Goal: Find specific page/section: Find specific page/section

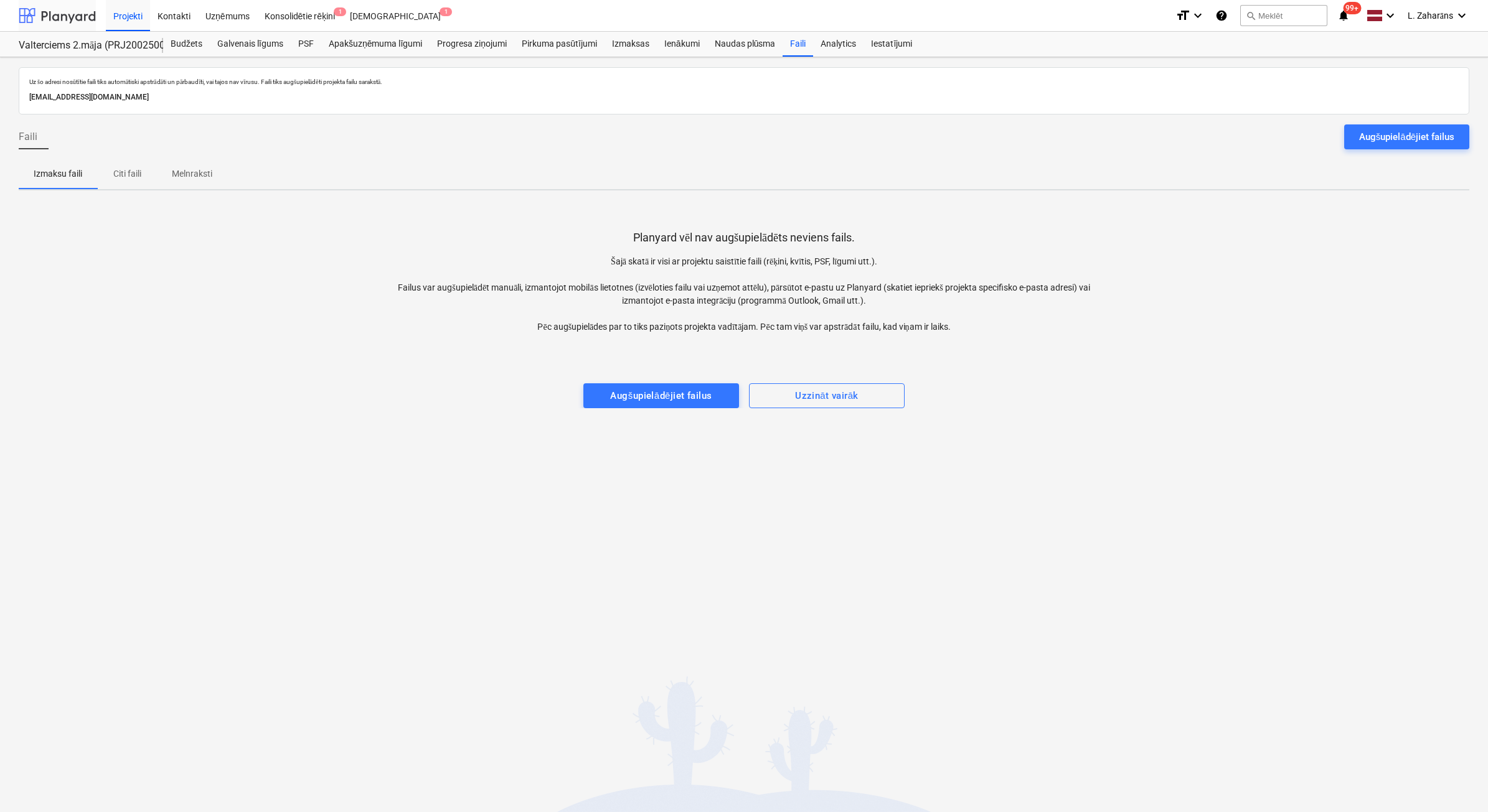
click at [64, 16] on div at bounding box center [57, 15] width 77 height 31
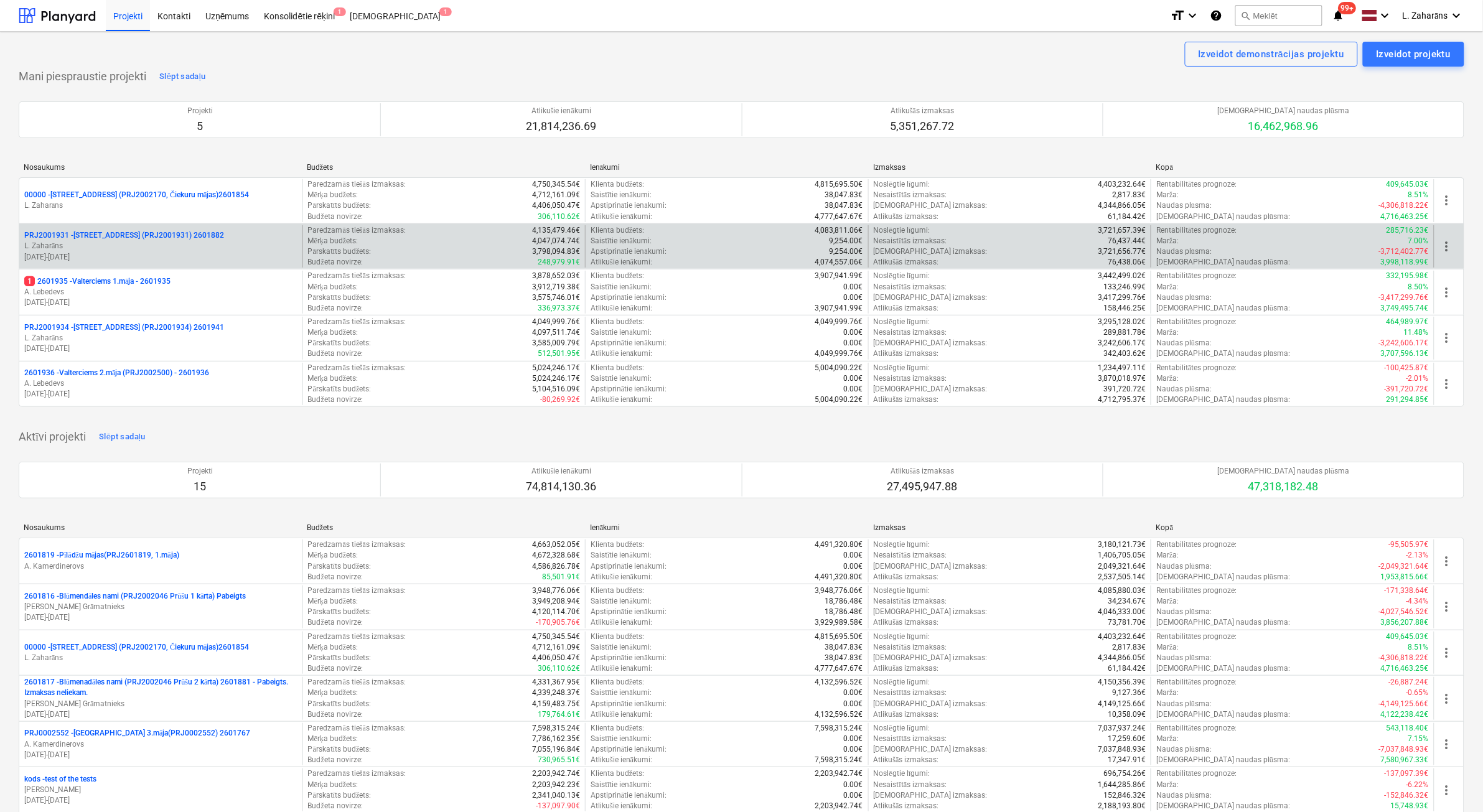
click at [104, 237] on p "PRJ2001931 - [PERSON_NAME][STREET_ADDRESS] (PRJ2001931) 2601882" at bounding box center [124, 235] width 200 height 11
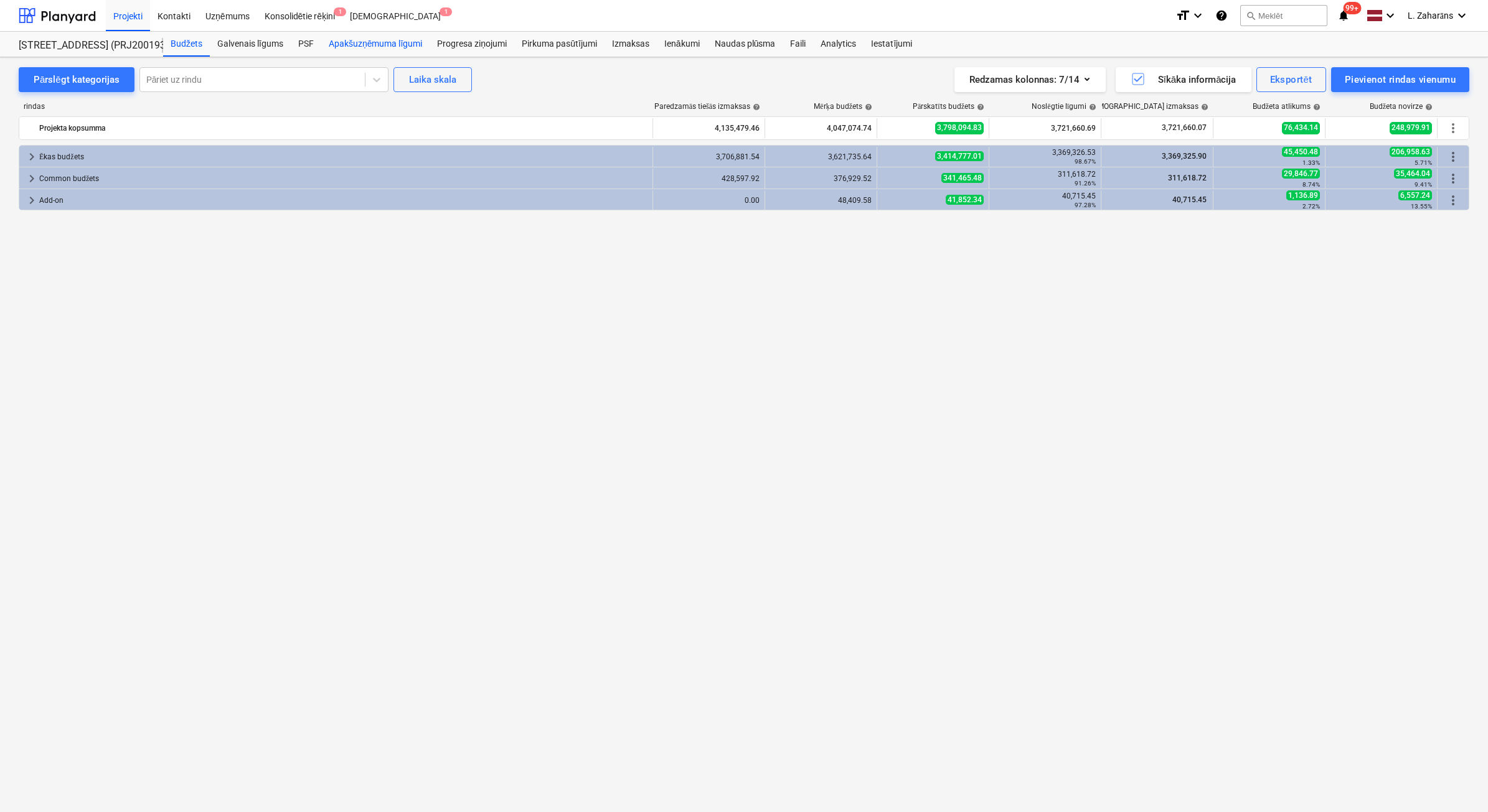
click at [353, 44] on div "Apakšuzņēmuma līgumi" at bounding box center [375, 44] width 108 height 25
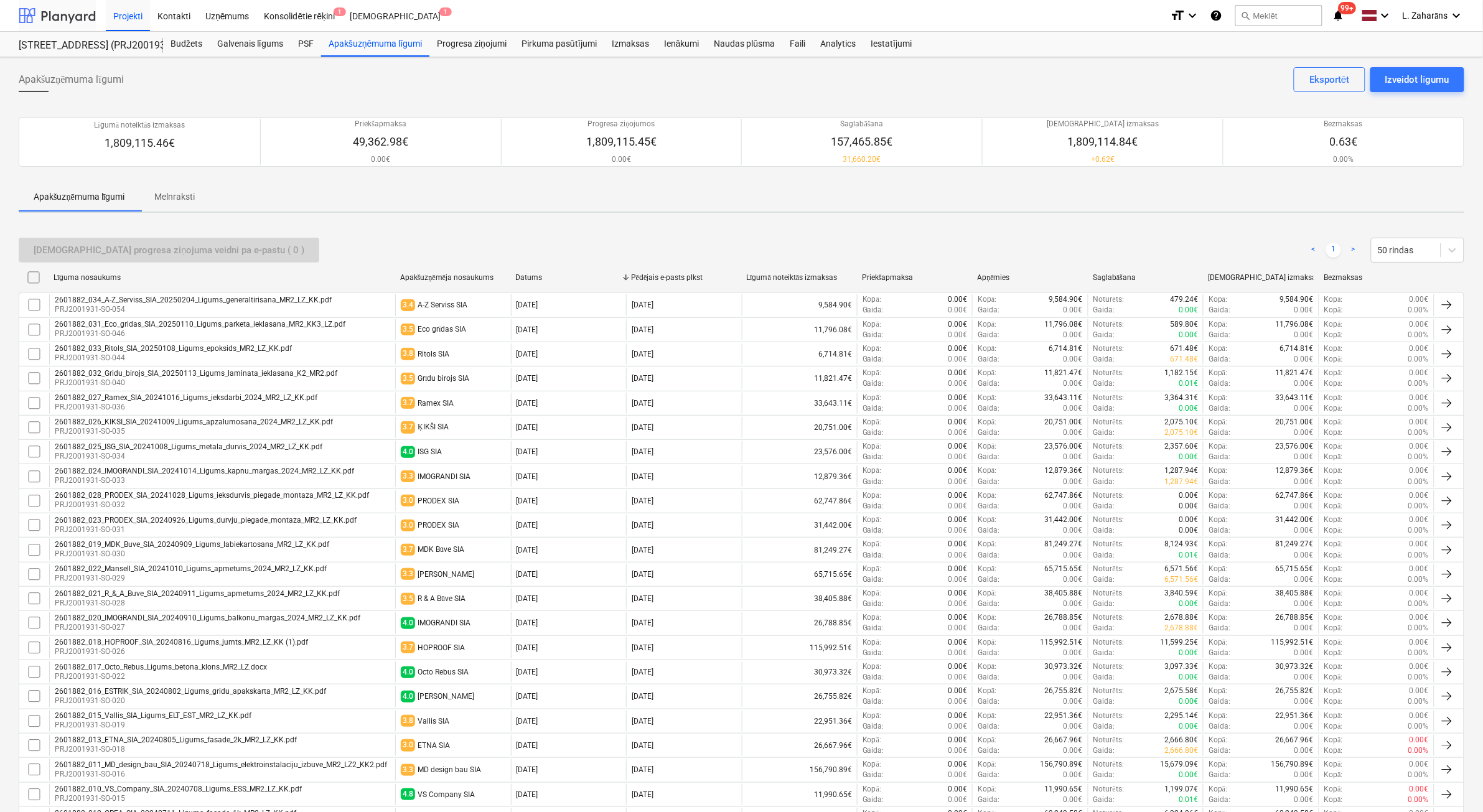
click at [57, 19] on div at bounding box center [57, 15] width 77 height 31
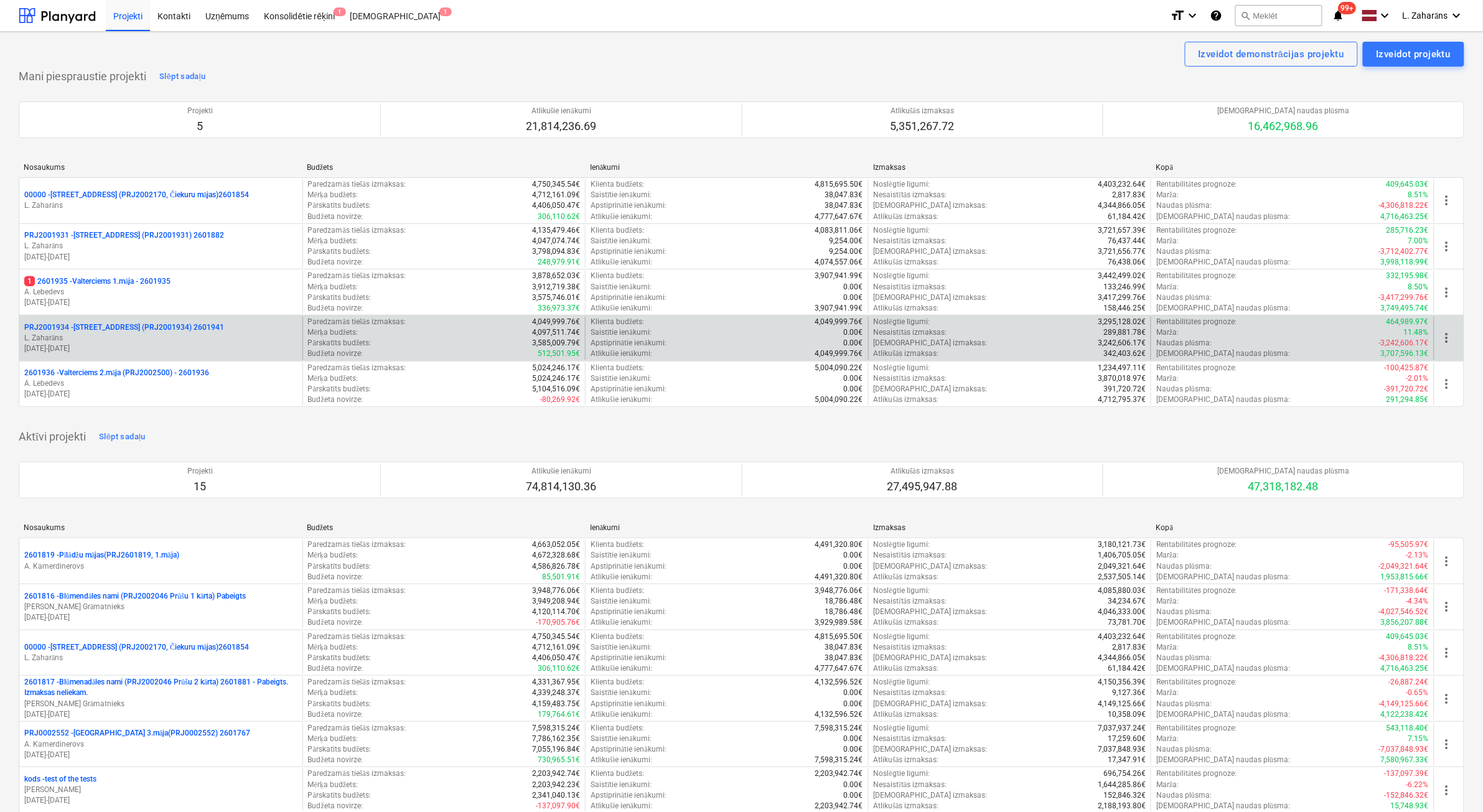
click at [102, 325] on p "PRJ2001934 - [PERSON_NAME][STREET_ADDRESS] (PRJ2001934) 2601941" at bounding box center [124, 328] width 200 height 11
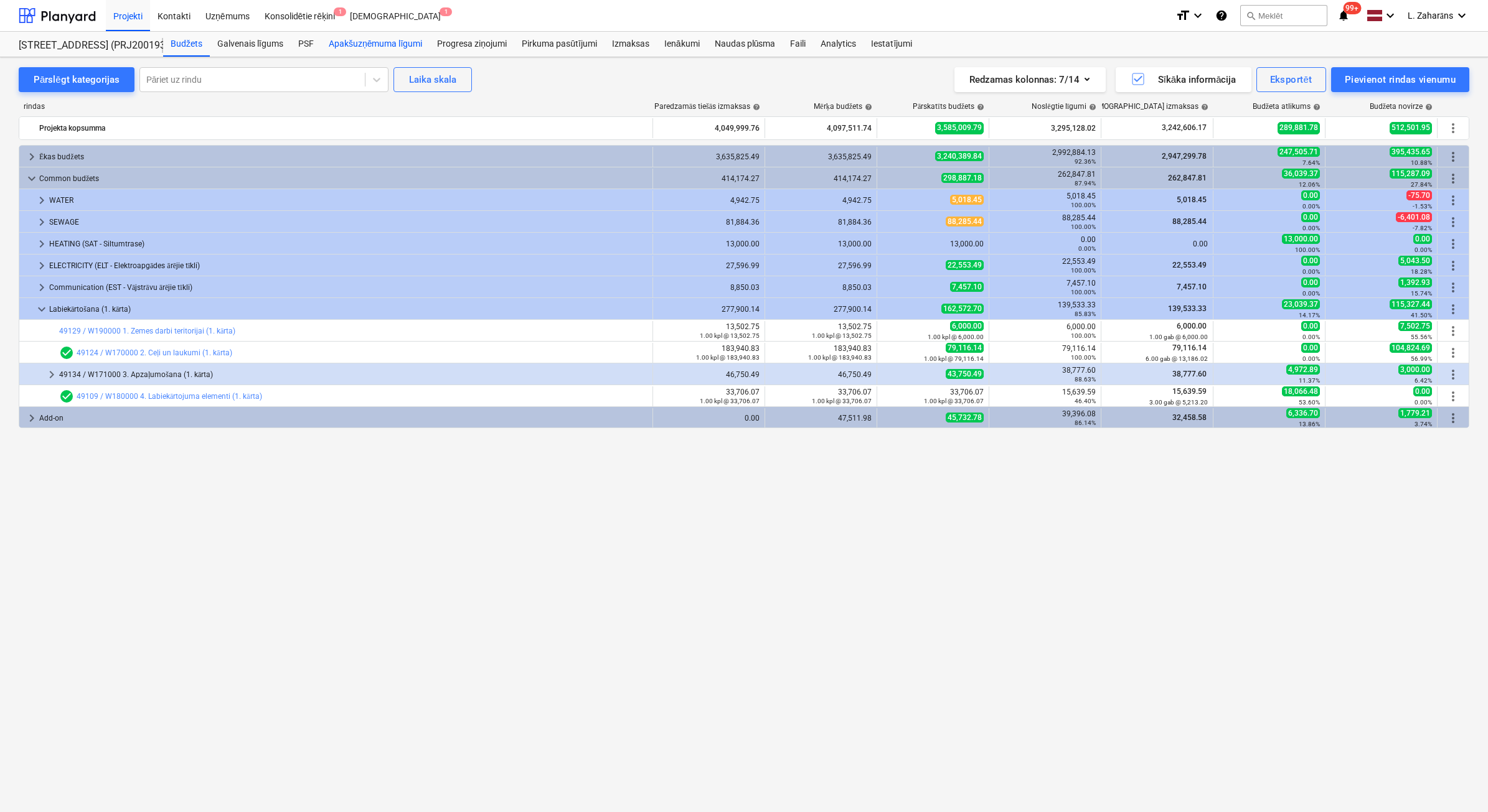
click at [355, 41] on div "Apakšuzņēmuma līgumi" at bounding box center [375, 44] width 108 height 25
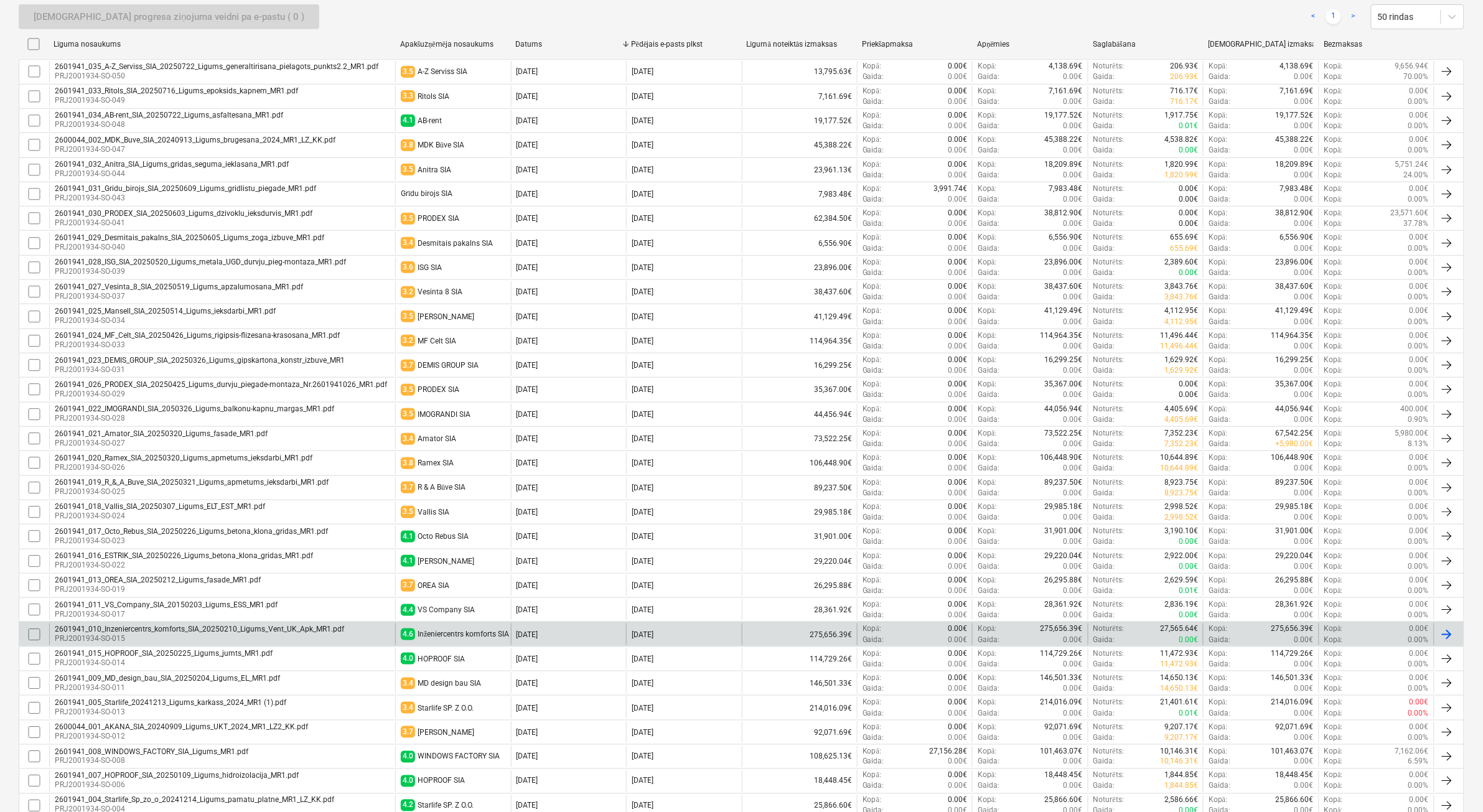
scroll to position [311, 0]
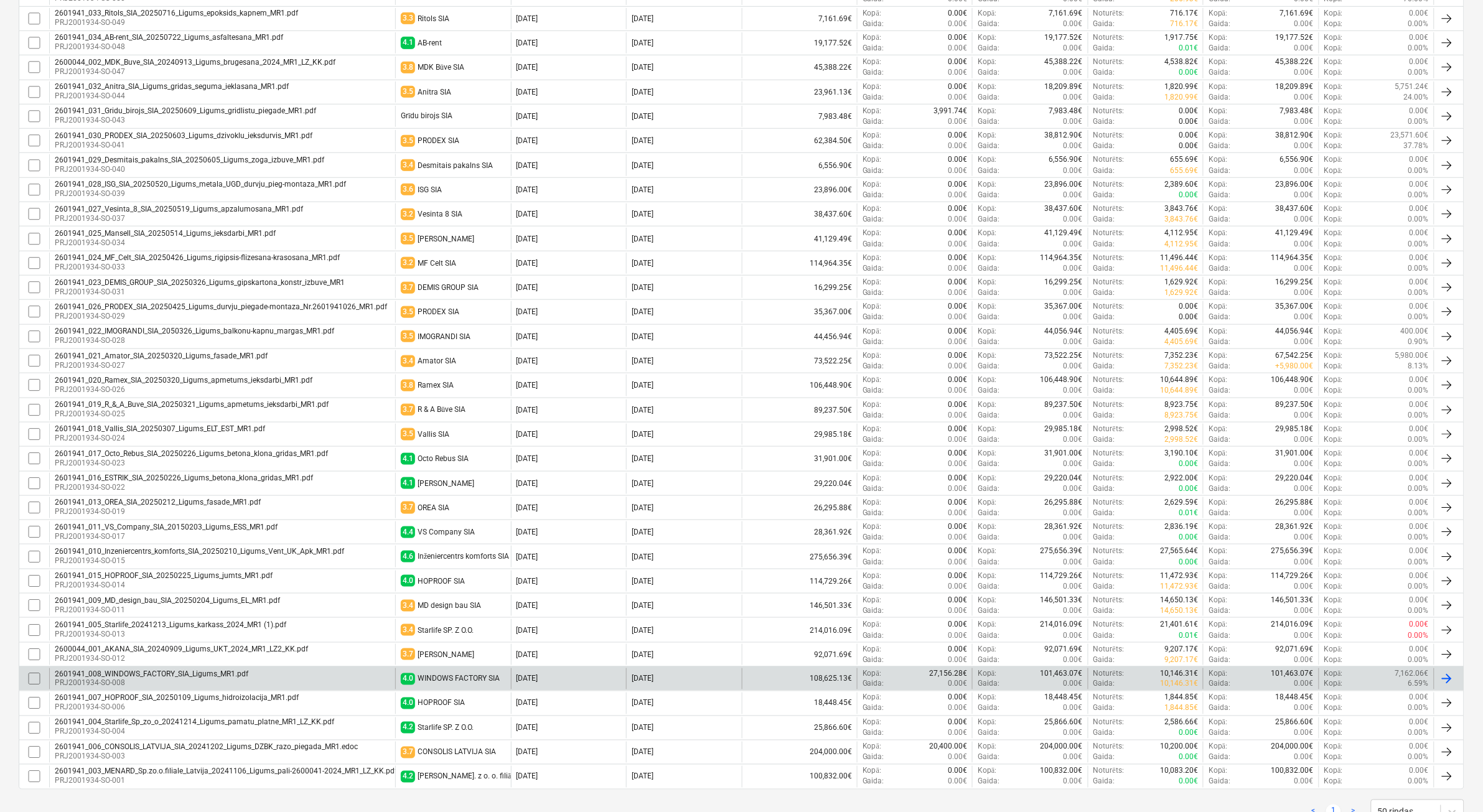
click at [195, 677] on div "2601941_008_WINDOWS_FACTORY_SIA_Ligums_MR1.pdf" at bounding box center [151, 674] width 194 height 9
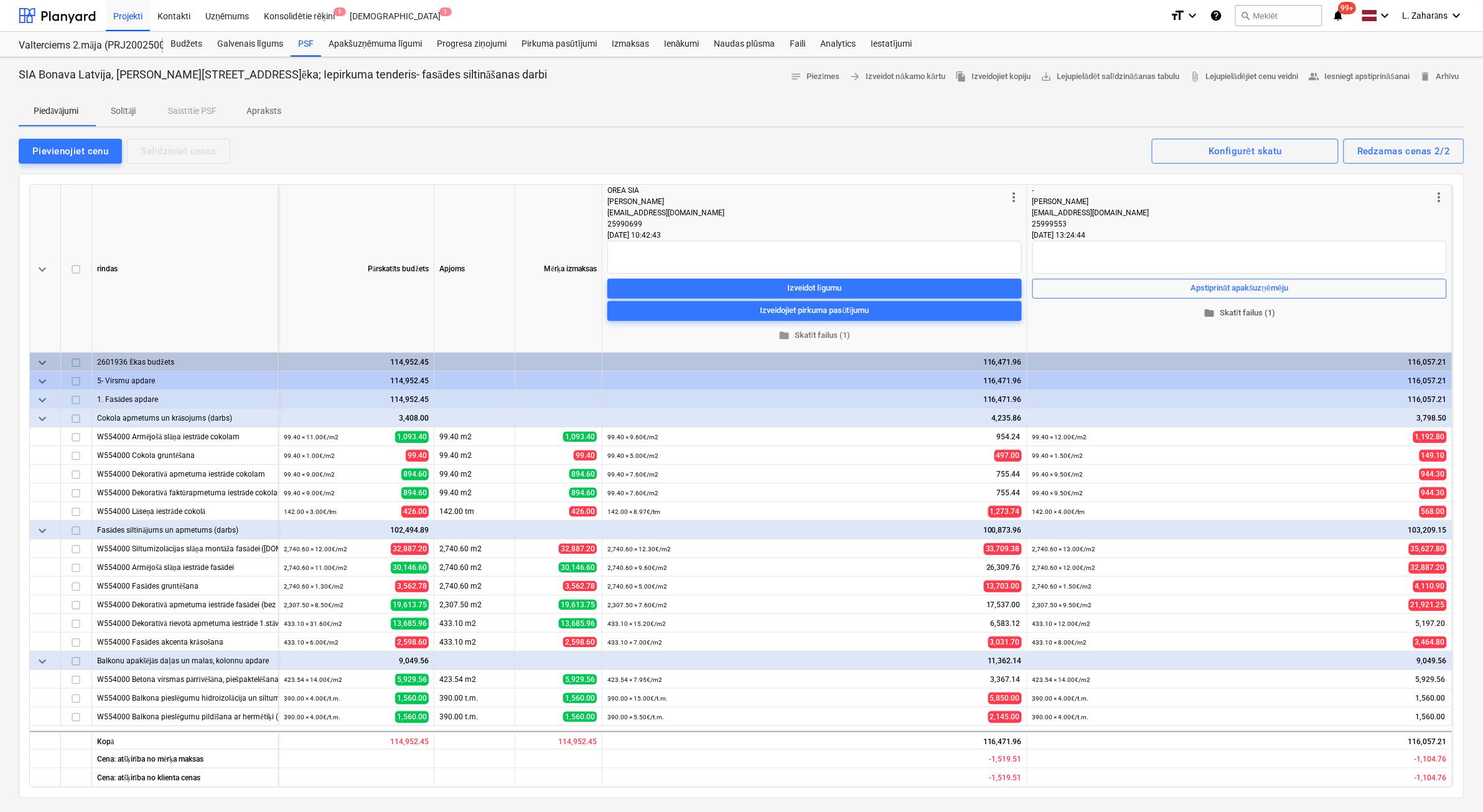
click at [1252, 310] on span "folder Skatīt failus (1)" at bounding box center [1240, 313] width 404 height 15
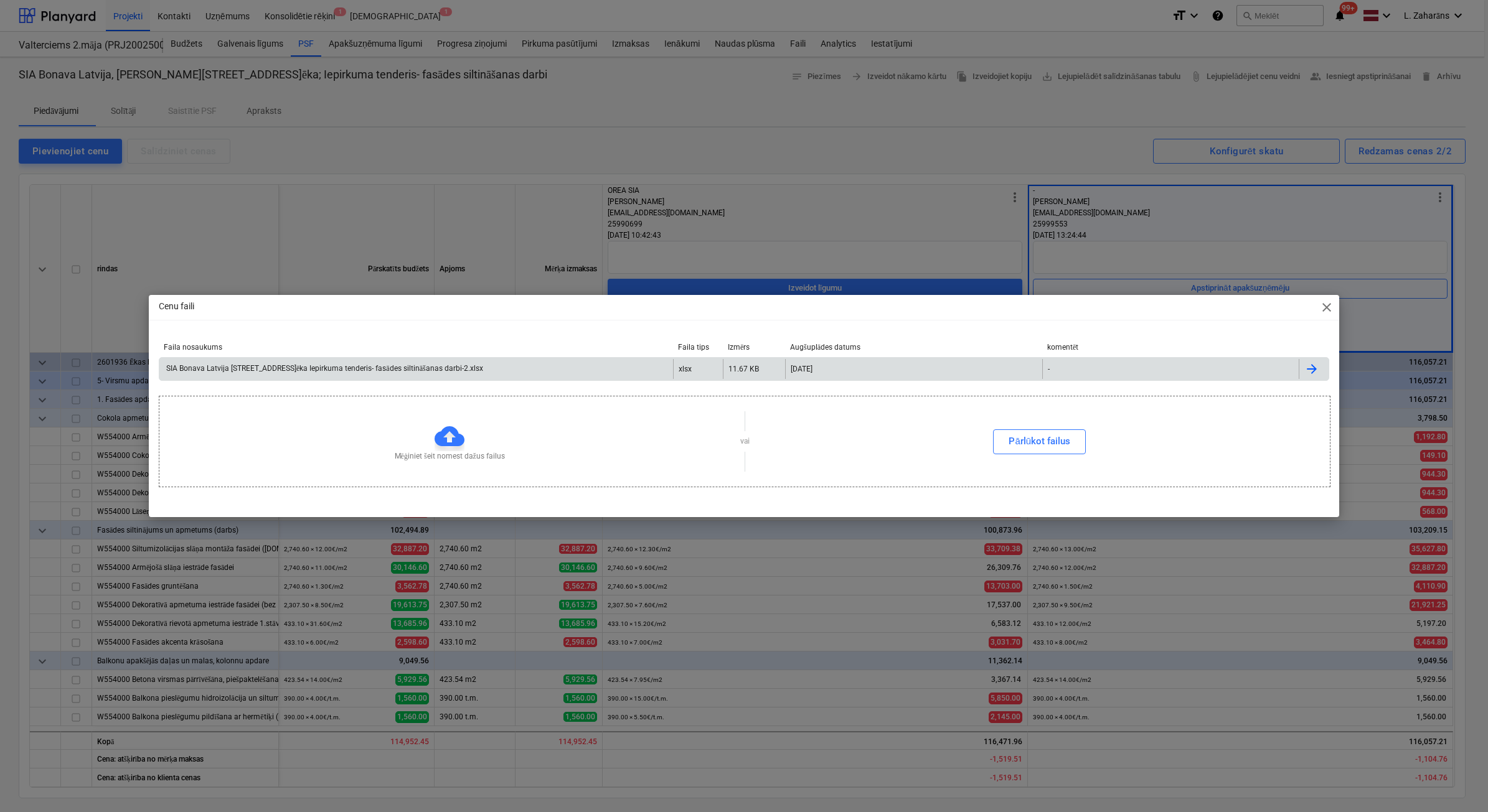
click at [712, 365] on div "xlsx" at bounding box center [698, 369] width 50 height 20
